Goal: Submit feedback/report problem: Submit feedback/report problem

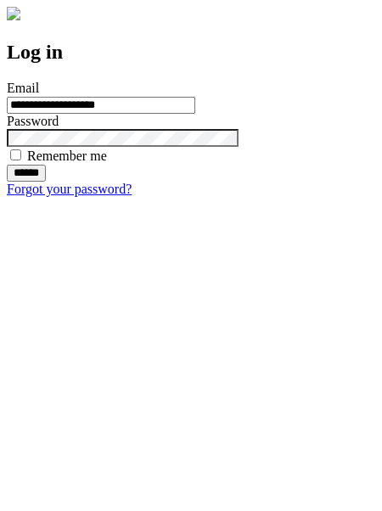
type input "**********"
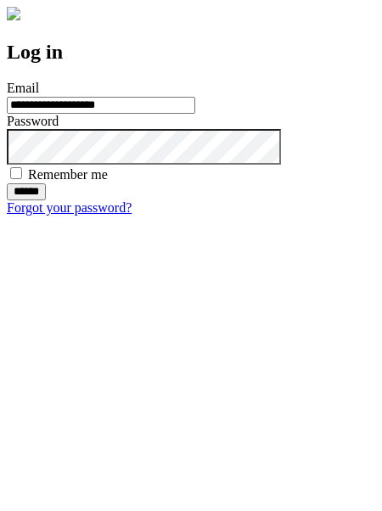
click at [46, 200] on input "******" at bounding box center [26, 191] width 39 height 17
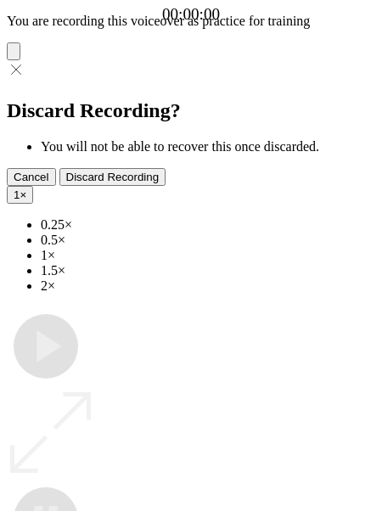
type input "**********"
